Goal: Task Accomplishment & Management: Manage account settings

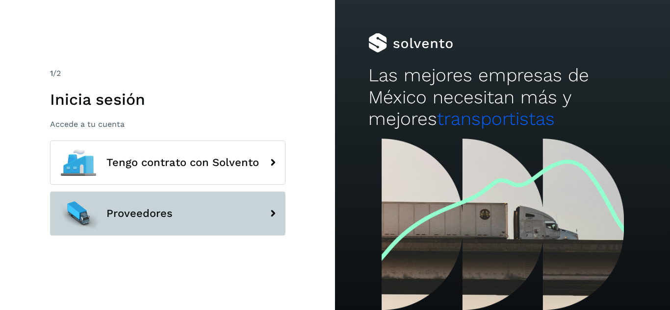
click at [218, 208] on button "Proveedores" at bounding box center [167, 214] width 235 height 44
click at [182, 208] on button "Proveedores" at bounding box center [167, 214] width 235 height 44
click at [162, 211] on span "Proveedores" at bounding box center [139, 214] width 66 height 12
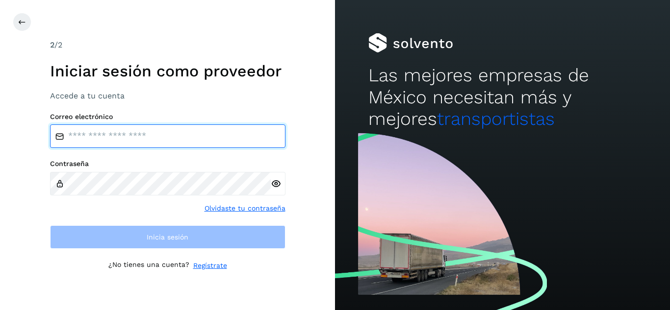
click at [185, 147] on input "email" at bounding box center [167, 137] width 235 height 24
type input "**********"
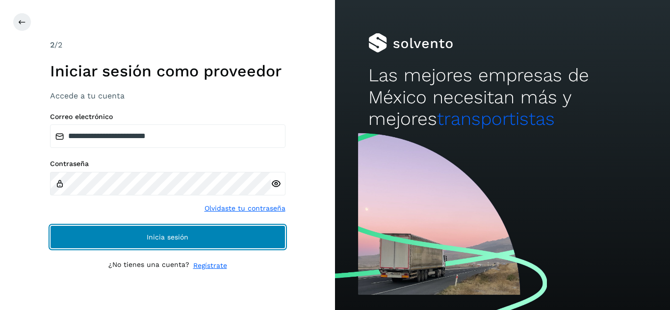
click at [189, 236] on button "Inicia sesión" at bounding box center [167, 237] width 235 height 24
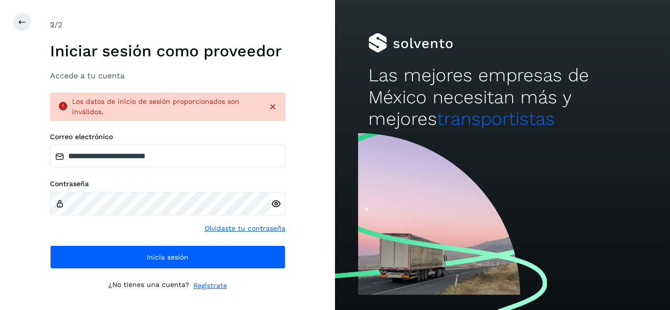
click at [273, 207] on icon at bounding box center [276, 204] width 10 height 10
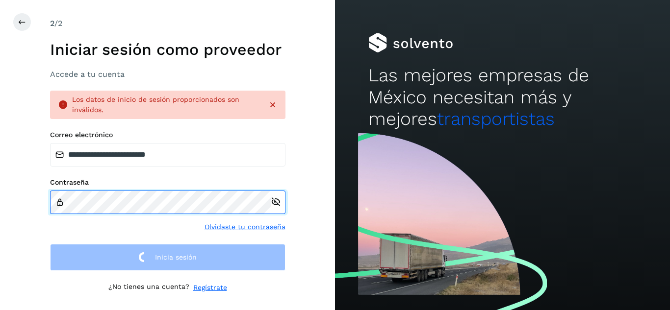
click at [189, 18] on div "**********" at bounding box center [167, 155] width 235 height 275
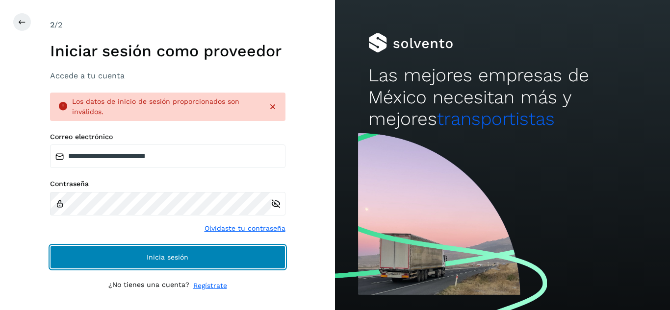
click at [187, 253] on button "Inicia sesión" at bounding box center [167, 258] width 235 height 24
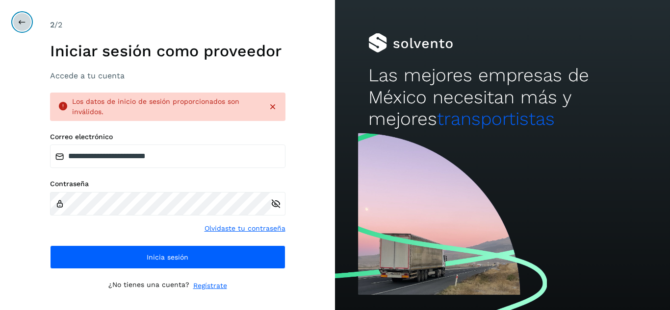
click at [24, 23] on icon at bounding box center [22, 22] width 8 height 8
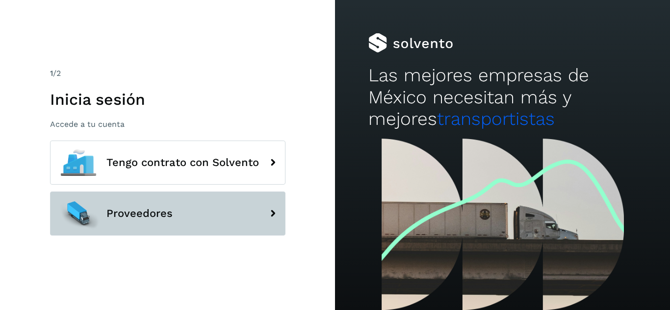
click at [220, 213] on button "Proveedores" at bounding box center [167, 214] width 235 height 44
click at [181, 201] on button "Proveedores" at bounding box center [167, 214] width 235 height 44
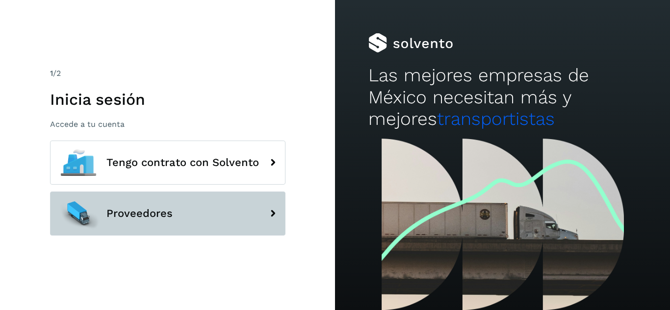
click at [220, 226] on button "Proveedores" at bounding box center [167, 214] width 235 height 44
click at [183, 207] on button "Proveedores" at bounding box center [167, 214] width 235 height 44
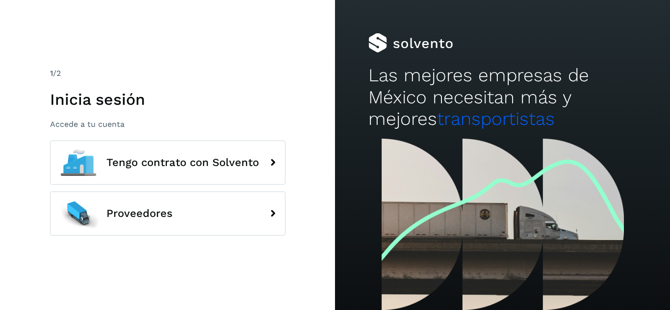
click at [220, 71] on div "1 /2" at bounding box center [167, 74] width 235 height 12
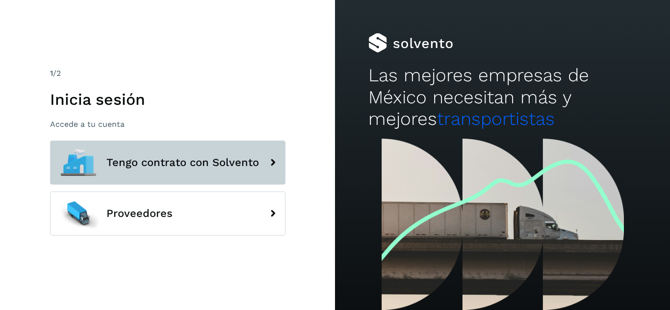
click at [206, 163] on span "Tengo contrato con Solvento" at bounding box center [182, 163] width 152 height 12
